Goal: Check status: Check status

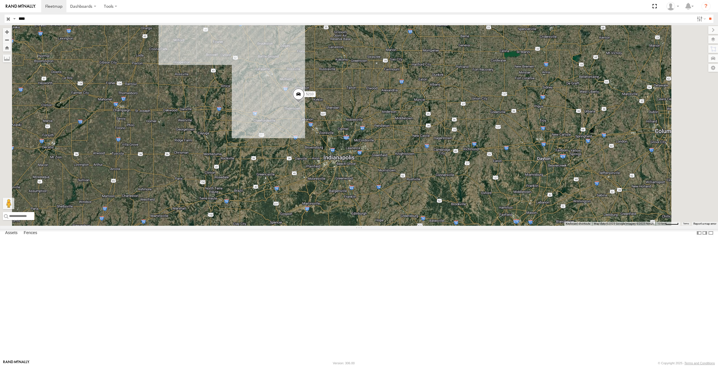
drag, startPoint x: 329, startPoint y: 165, endPoint x: 346, endPoint y: 194, distance: 33.8
click at [346, 194] on div "5210" at bounding box center [359, 125] width 718 height 201
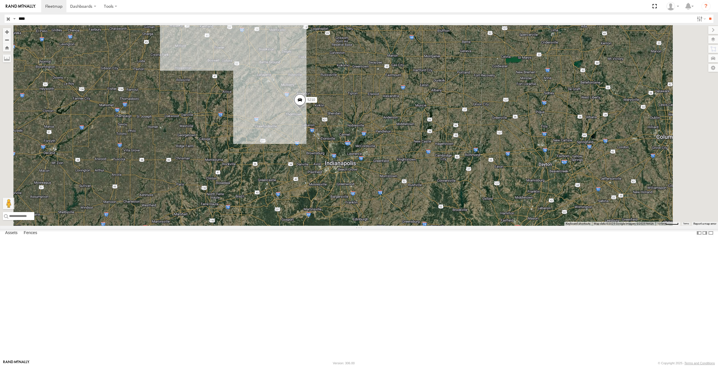
drag, startPoint x: 371, startPoint y: 224, endPoint x: 347, endPoint y: 179, distance: 50.8
click at [345, 181] on div "5210" at bounding box center [359, 125] width 718 height 201
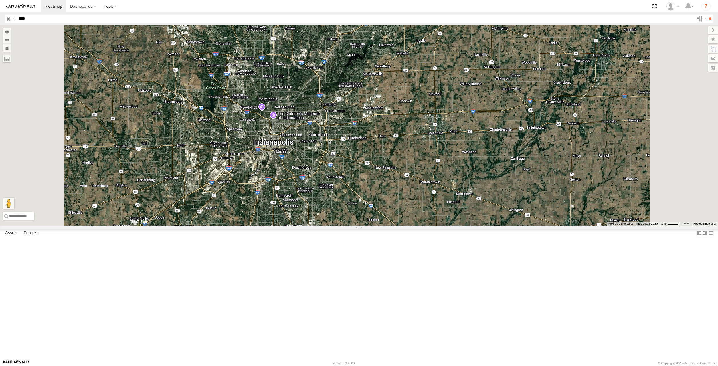
click at [8, 21] on input "button" at bounding box center [8, 19] width 7 height 8
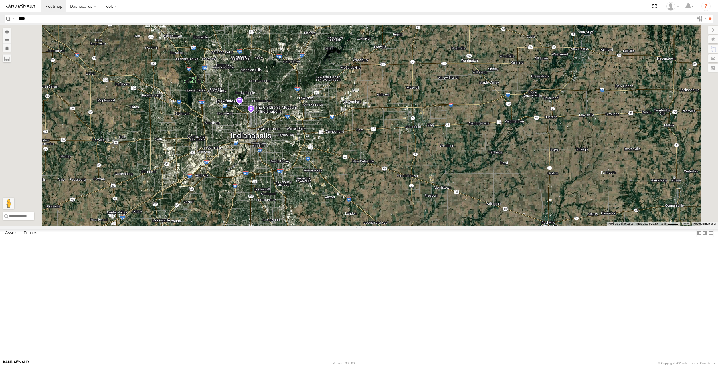
drag, startPoint x: 411, startPoint y: 199, endPoint x: 388, endPoint y: 193, distance: 23.8
click at [388, 193] on div "5210" at bounding box center [359, 125] width 718 height 201
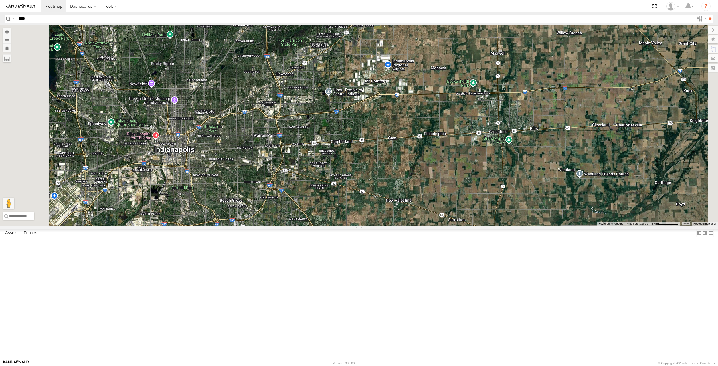
drag, startPoint x: 316, startPoint y: 205, endPoint x: 328, endPoint y: 203, distance: 11.6
click at [328, 203] on div "5210" at bounding box center [359, 125] width 718 height 201
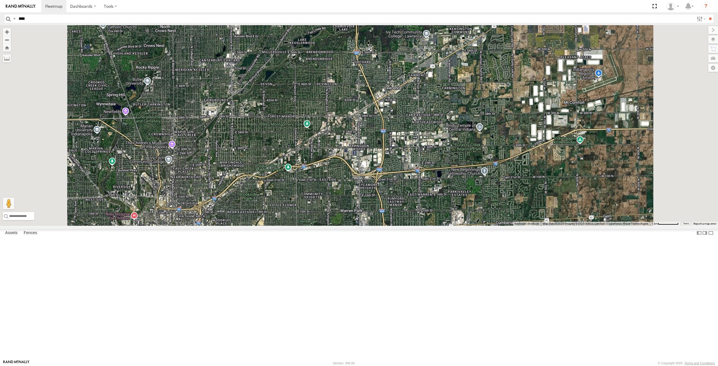
drag, startPoint x: 328, startPoint y: 189, endPoint x: 292, endPoint y: 99, distance: 96.6
click at [292, 101] on div "5210" at bounding box center [359, 125] width 718 height 201
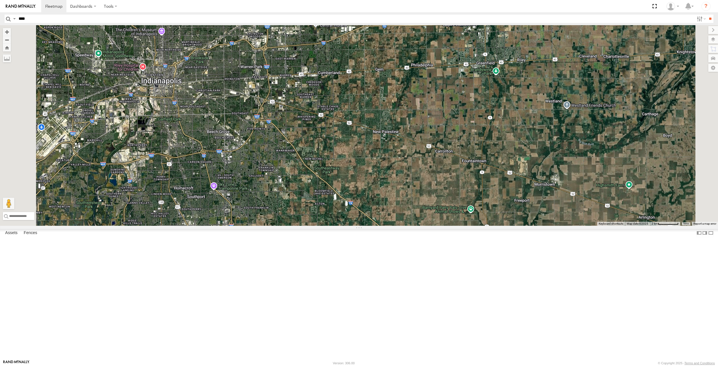
drag, startPoint x: 279, startPoint y: 84, endPoint x: 285, endPoint y: 98, distance: 15.6
click at [285, 98] on div "5210" at bounding box center [359, 125] width 718 height 201
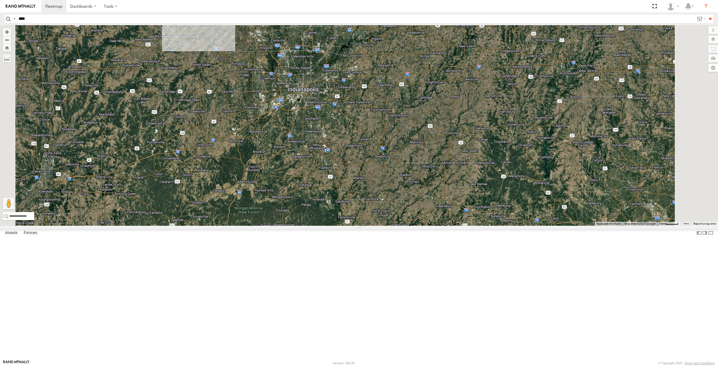
drag, startPoint x: 410, startPoint y: 94, endPoint x: 421, endPoint y: 144, distance: 51.5
click at [421, 147] on div "5210" at bounding box center [359, 125] width 718 height 201
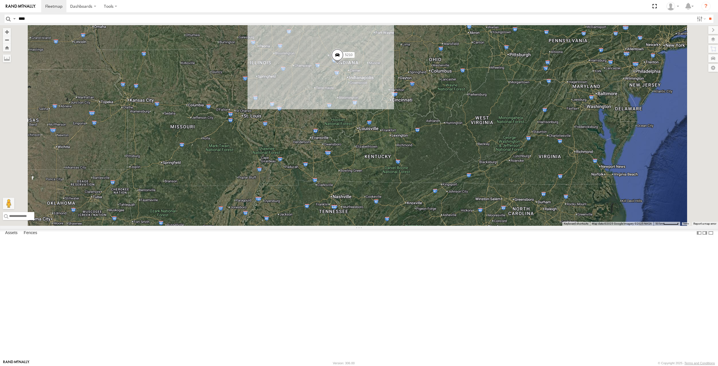
drag, startPoint x: 457, startPoint y: 127, endPoint x: 423, endPoint y: 98, distance: 44.4
click at [423, 98] on div "5210" at bounding box center [359, 125] width 718 height 201
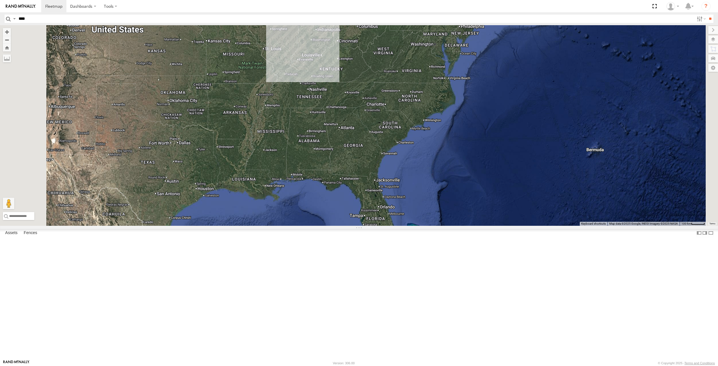
click at [77, 22] on input "****" at bounding box center [355, 19] width 678 height 8
click at [707, 15] on input "**" at bounding box center [710, 19] width 7 height 8
drag, startPoint x: 404, startPoint y: 114, endPoint x: 406, endPoint y: 127, distance: 13.7
click at [406, 127] on div "5210" at bounding box center [359, 125] width 718 height 201
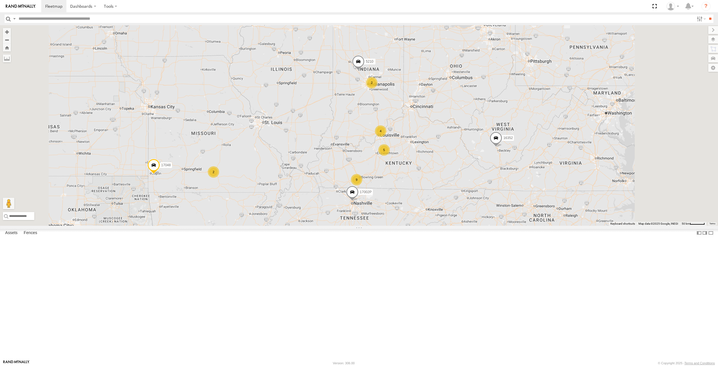
drag, startPoint x: 492, startPoint y: 126, endPoint x: 414, endPoint y: 140, distance: 78.6
click at [414, 140] on div "5 2 5210 4 2 9 282 17048 2 17002P 16352" at bounding box center [359, 125] width 718 height 201
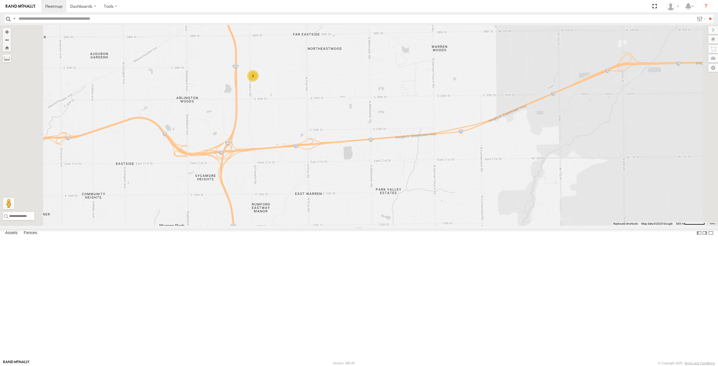
click at [259, 82] on div "2" at bounding box center [252, 75] width 11 height 11
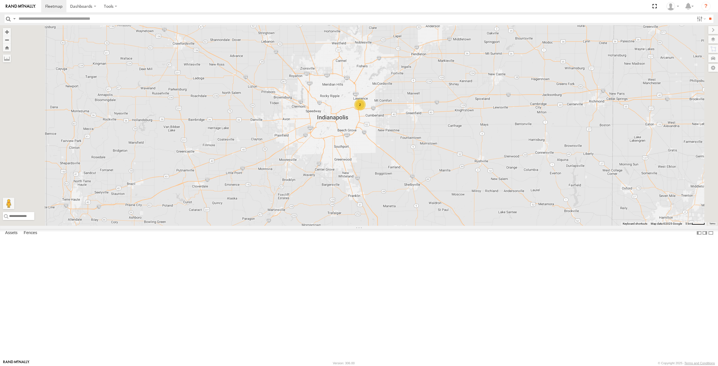
drag, startPoint x: 415, startPoint y: 115, endPoint x: 411, endPoint y: 131, distance: 17.0
click at [411, 131] on div "5210 282 17048 17002P 16352 5090 15628p 2" at bounding box center [359, 125] width 718 height 201
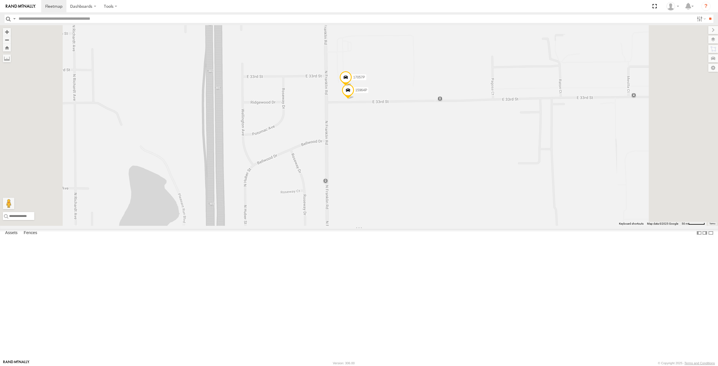
drag, startPoint x: 468, startPoint y: 140, endPoint x: 455, endPoint y: 160, distance: 23.3
click at [455, 160] on div "5210 282 17048 17002P 16352 5090 15628p 15964P 17057P" at bounding box center [359, 125] width 718 height 201
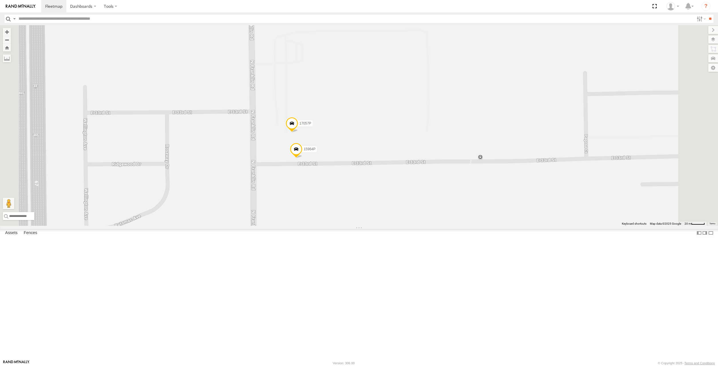
drag, startPoint x: 432, startPoint y: 192, endPoint x: 439, endPoint y: 192, distance: 6.6
click at [439, 192] on div "5210 282 17048 17002P 16352 5090 15628p 15964P 17057P" at bounding box center [359, 125] width 718 height 201
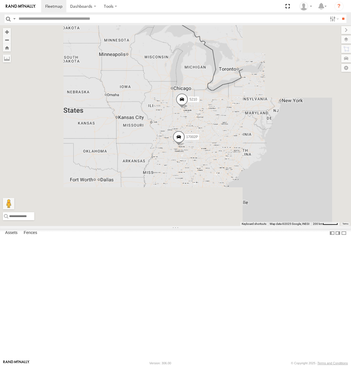
drag, startPoint x: 246, startPoint y: 132, endPoint x: 223, endPoint y: 111, distance: 31.2
click at [223, 111] on div "5210 17002P" at bounding box center [175, 125] width 351 height 201
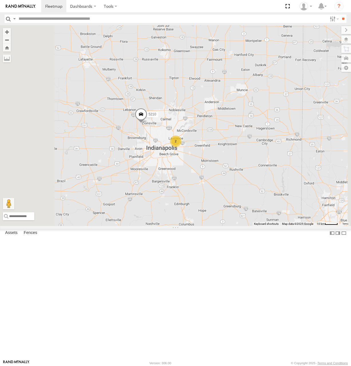
drag, startPoint x: 236, startPoint y: 166, endPoint x: 231, endPoint y: 155, distance: 12.7
click at [231, 155] on div "282 17048 16352 17002P 5210 5090 2" at bounding box center [175, 125] width 351 height 201
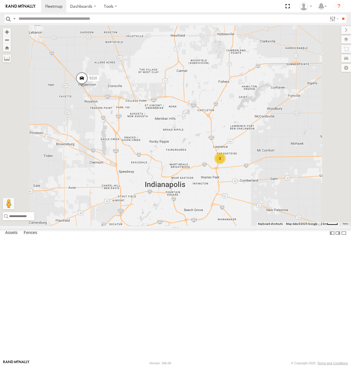
drag, startPoint x: 168, startPoint y: 159, endPoint x: 180, endPoint y: 161, distance: 12.5
click at [180, 161] on div "282 17048 16352 17002P 5210 5090 2" at bounding box center [175, 125] width 351 height 201
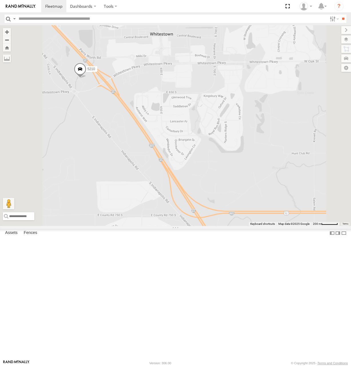
drag, startPoint x: 164, startPoint y: 155, endPoint x: 184, endPoint y: 156, distance: 19.2
click at [184, 156] on div "282 17048 16352 17002P 5210 5090" at bounding box center [175, 125] width 351 height 201
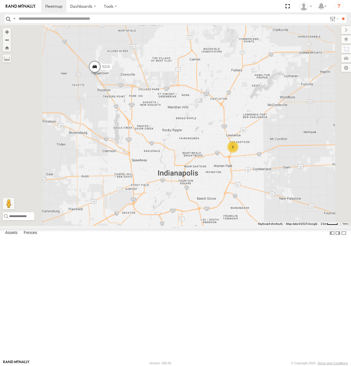
drag, startPoint x: 199, startPoint y: 171, endPoint x: 170, endPoint y: 152, distance: 34.3
click at [170, 152] on div "282 17048 16352 17002P 5210 5090 2" at bounding box center [175, 125] width 351 height 201
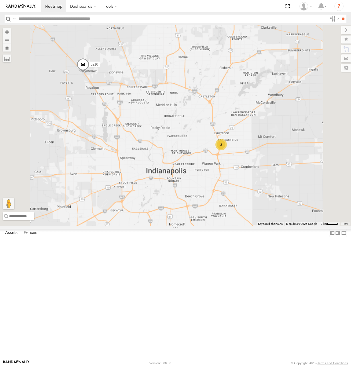
drag, startPoint x: 176, startPoint y: 162, endPoint x: 180, endPoint y: 163, distance: 3.4
click at [181, 164] on div "282 17048 16352 17002P 5210 5090 2" at bounding box center [175, 125] width 351 height 201
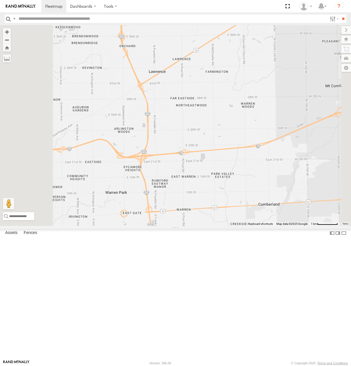
drag, startPoint x: 247, startPoint y: 198, endPoint x: 237, endPoint y: 192, distance: 11.5
click at [237, 192] on div "282 17048 16352 17002P 5210 5090" at bounding box center [175, 125] width 351 height 201
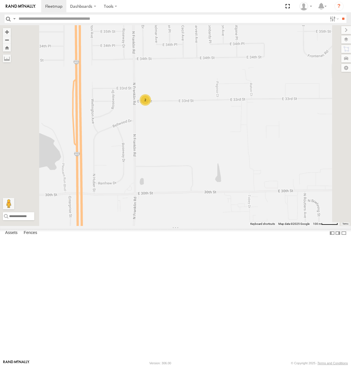
click at [151, 106] on div "2" at bounding box center [145, 99] width 11 height 11
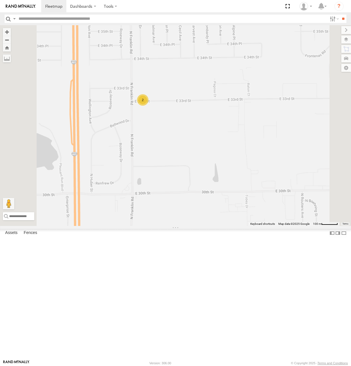
click at [149, 106] on div "2" at bounding box center [142, 99] width 11 height 11
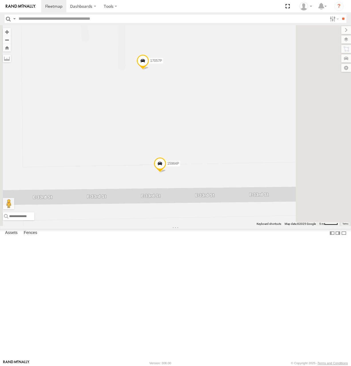
drag, startPoint x: 215, startPoint y: 168, endPoint x: 190, endPoint y: 164, distance: 25.3
click at [190, 164] on div "282 17048 16352 17002P 5210 5090 15964P 17057P" at bounding box center [175, 125] width 351 height 201
